Goal: Navigation & Orientation: Find specific page/section

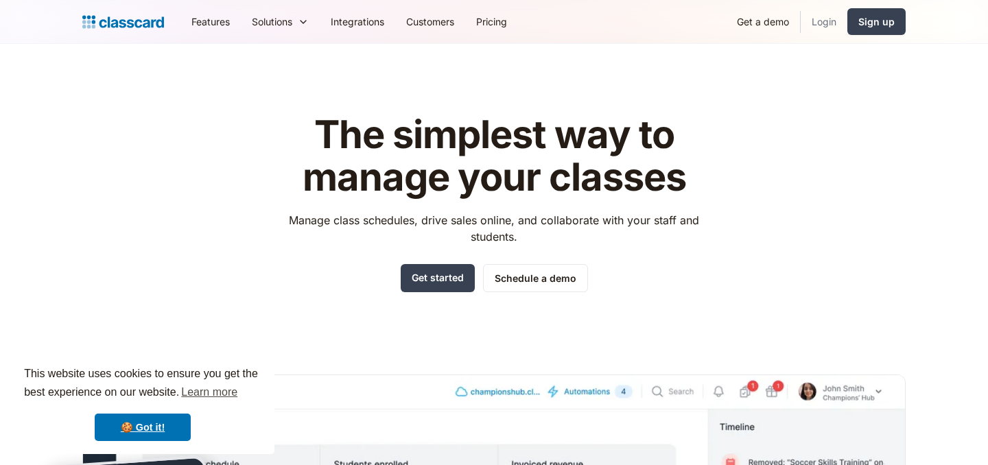
click at [829, 19] on link "Login" at bounding box center [823, 21] width 47 height 31
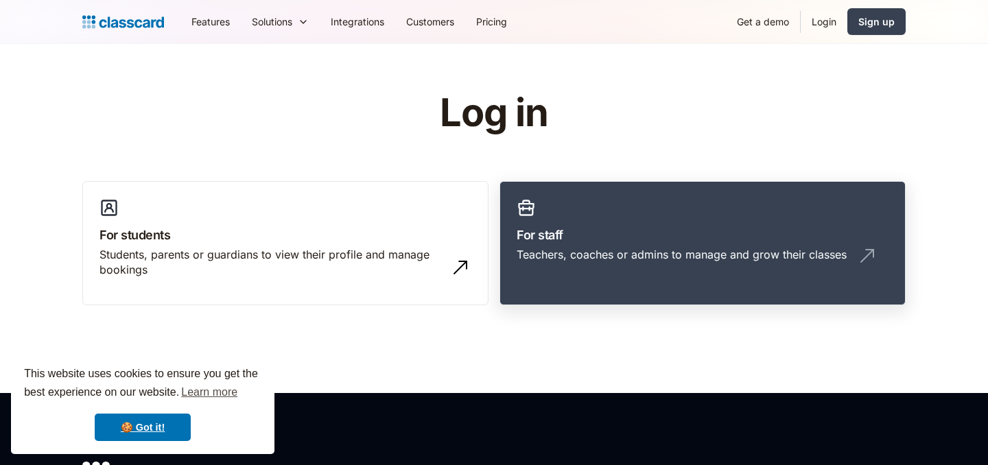
click at [632, 239] on h3 "For staff" at bounding box center [702, 235] width 372 height 19
